Goal: Register for event/course

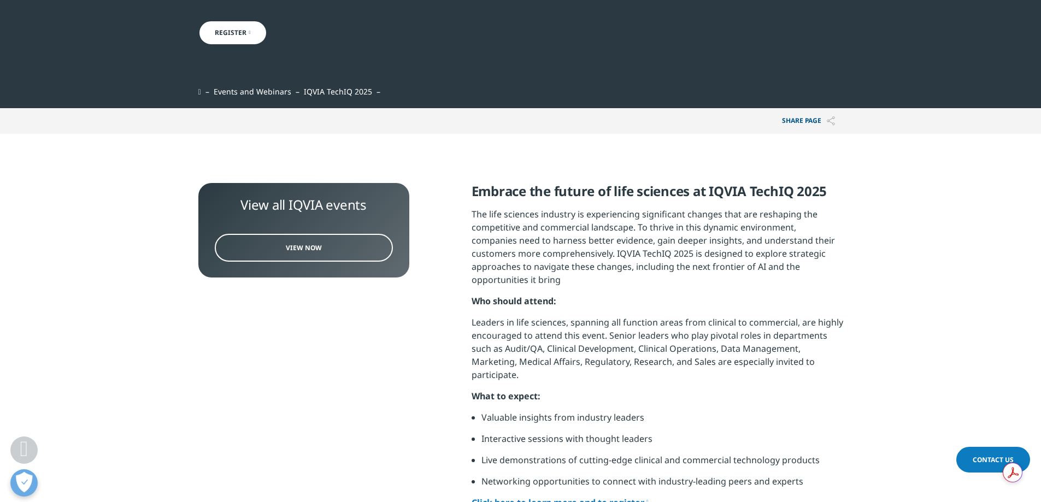
scroll to position [219, 0]
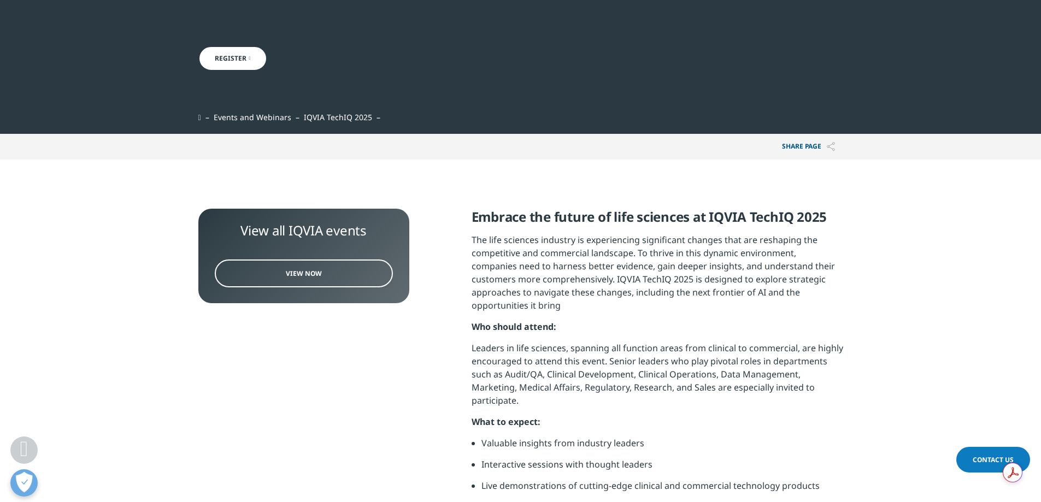
click at [340, 267] on link "View Now" at bounding box center [304, 274] width 178 height 28
